Goal: Task Accomplishment & Management: Complete application form

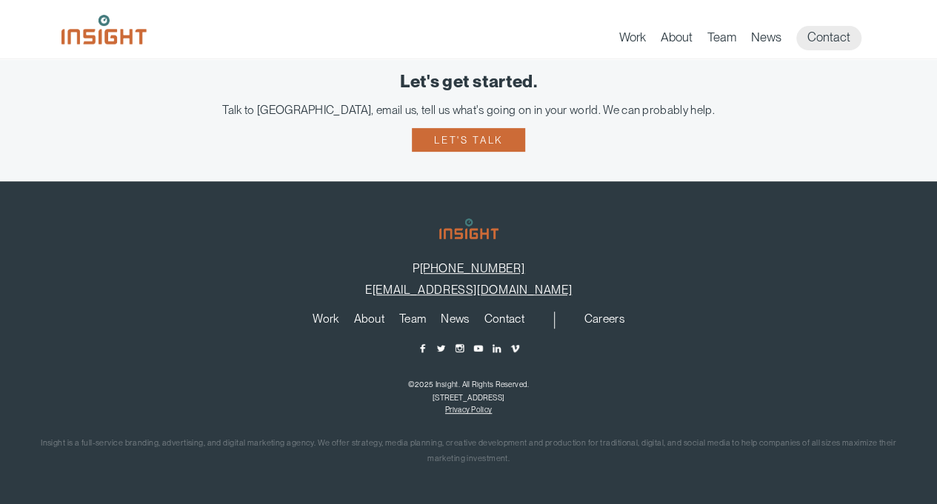
scroll to position [3061, 0]
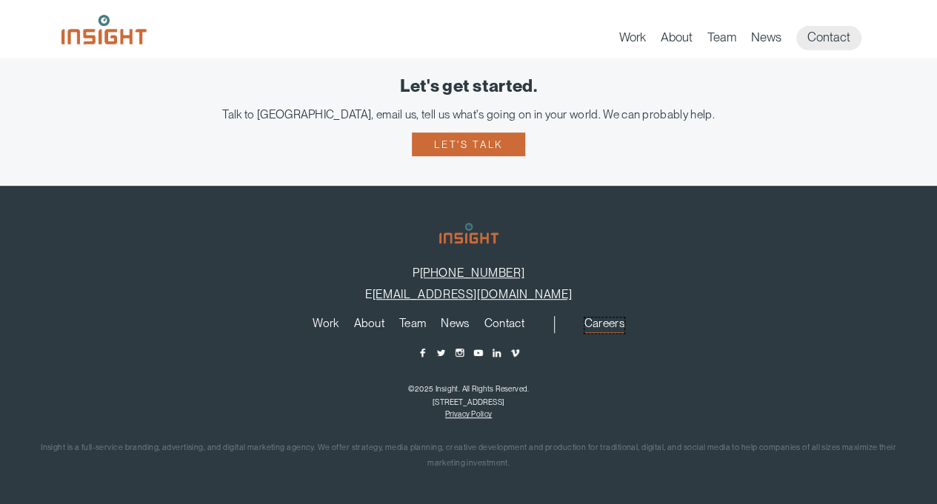
click at [606, 318] on link "Careers" at bounding box center [605, 326] width 40 height 16
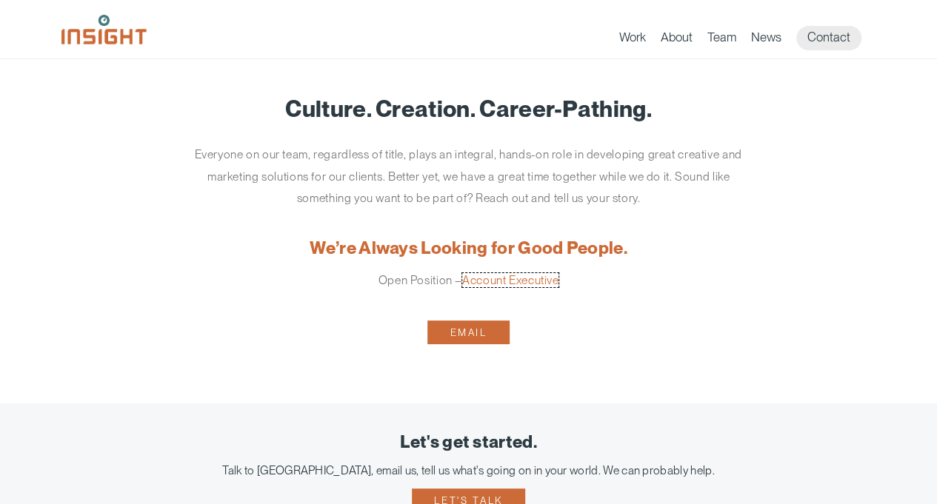
click at [547, 280] on link "Account Executive" at bounding box center [510, 280] width 97 height 14
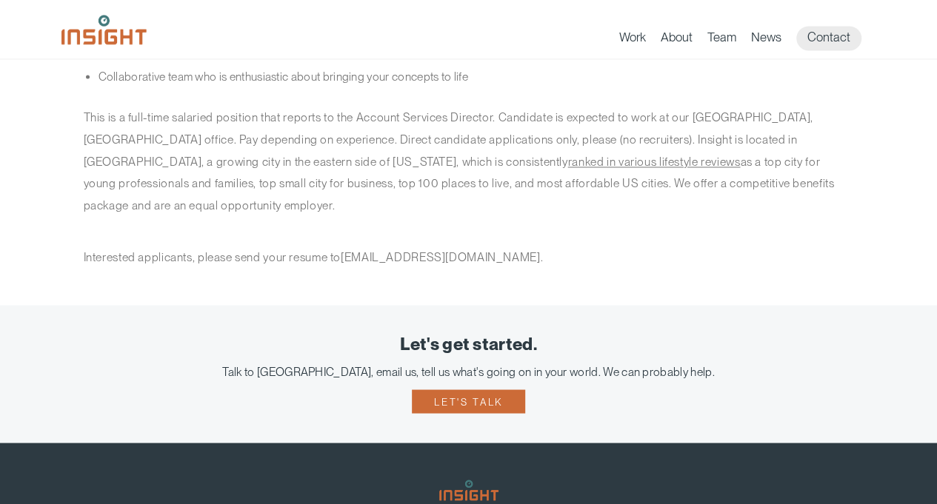
scroll to position [1145, 0]
drag, startPoint x: 347, startPoint y: 232, endPoint x: 541, endPoint y: 232, distance: 194.1
click at [541, 246] on p "Interested applicants, please send your resume to [EMAIL_ADDRESS][DOMAIN_NAME] ." at bounding box center [469, 257] width 770 height 22
copy p "[EMAIL_ADDRESS][DOMAIN_NAME]"
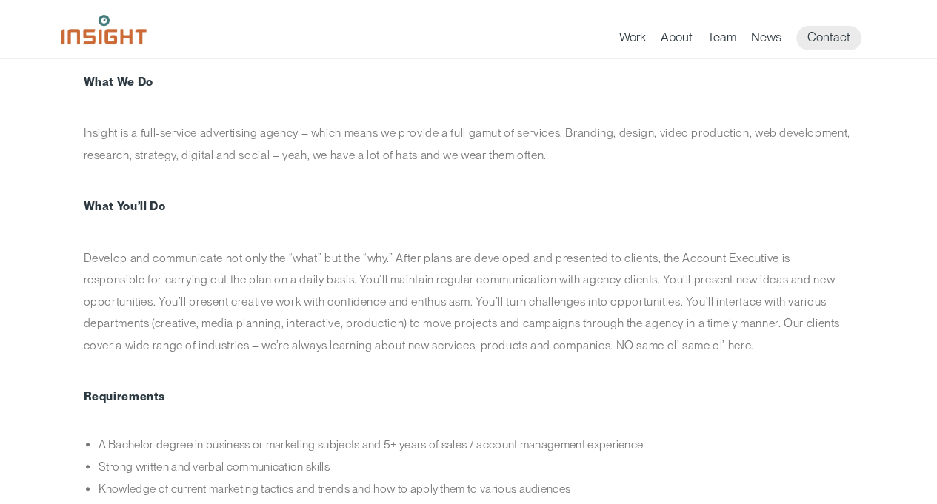
scroll to position [0, 0]
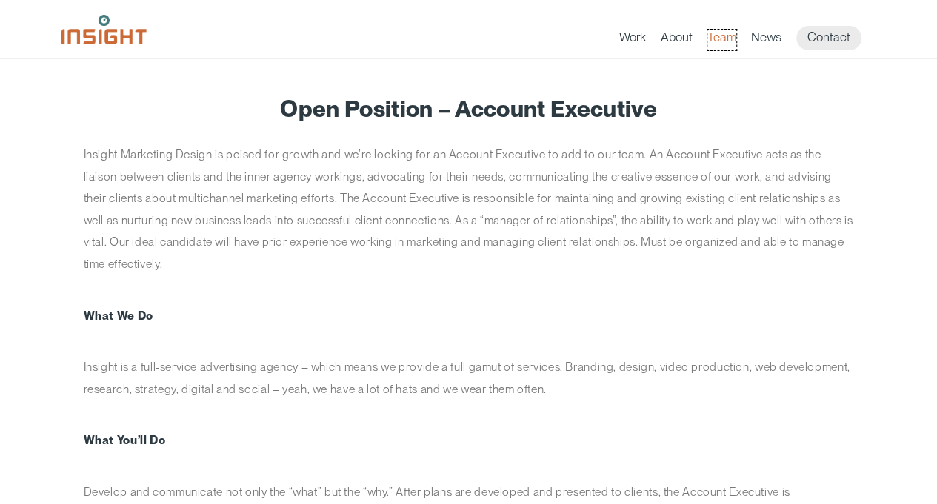
click at [714, 42] on link "Team" at bounding box center [721, 40] width 29 height 21
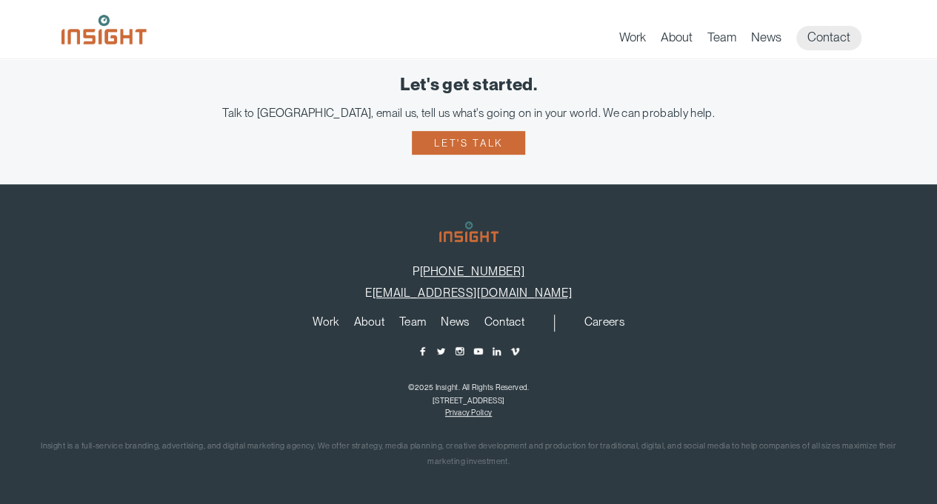
scroll to position [3061, 0]
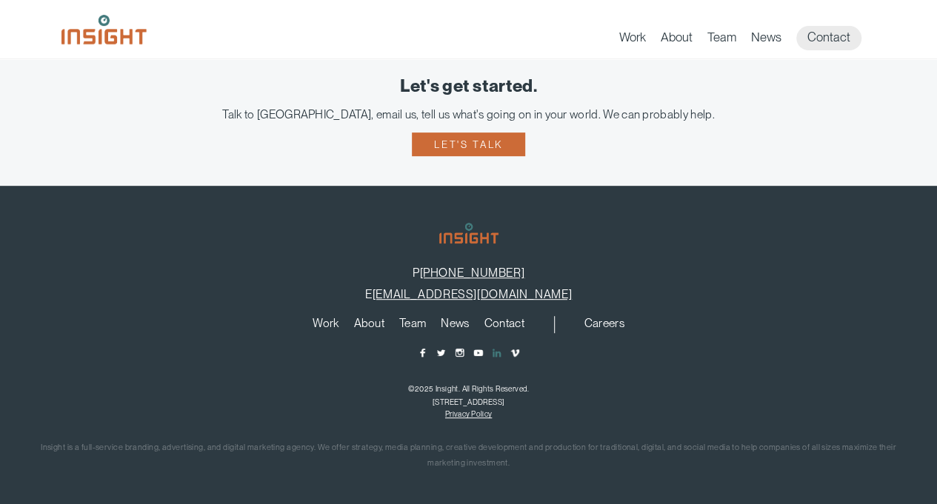
click at [497, 356] on span "main content section" at bounding box center [496, 352] width 11 height 11
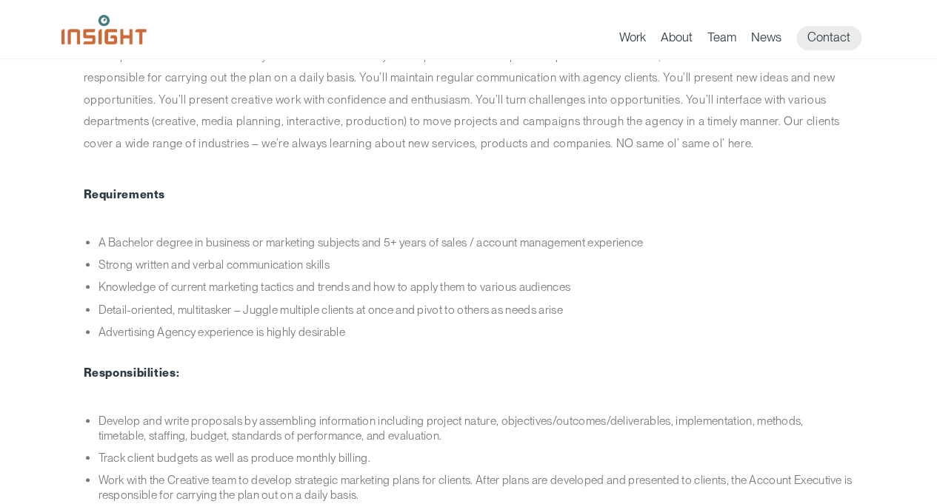
scroll to position [434, 0]
